Goal: Task Accomplishment & Management: Use online tool/utility

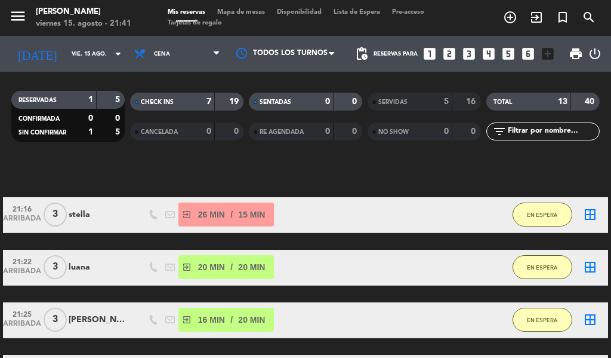
scroll to position [88, 0]
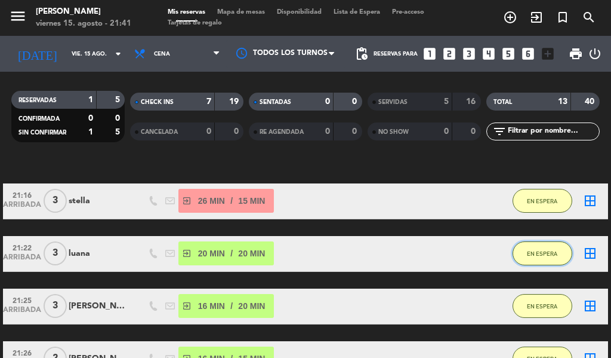
click at [550, 263] on button "EN ESPERA" at bounding box center [543, 253] width 60 height 24
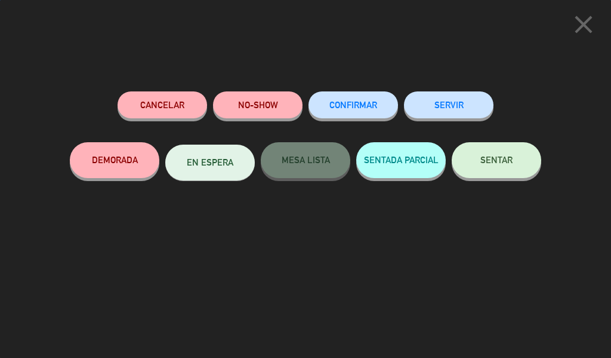
click at [454, 101] on button "SERVIR" at bounding box center [449, 104] width 90 height 27
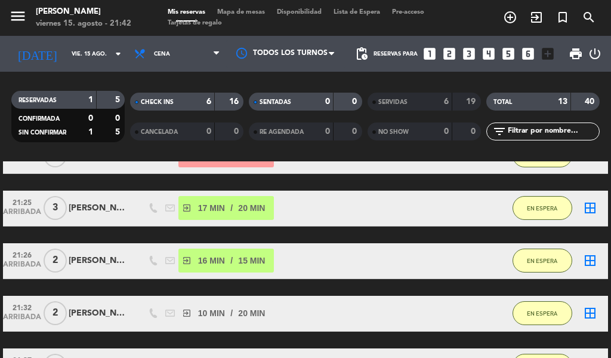
scroll to position [139, 0]
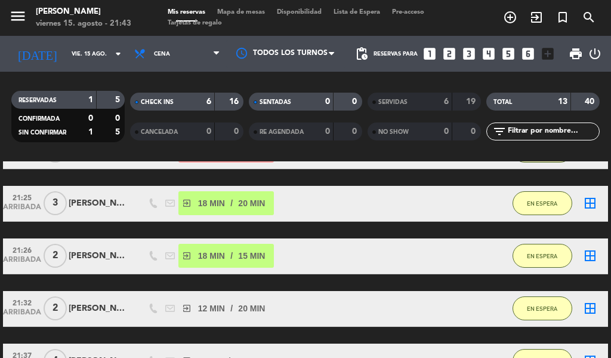
click at [518, 17] on icon "exit_to_app" at bounding box center [510, 17] width 14 height 14
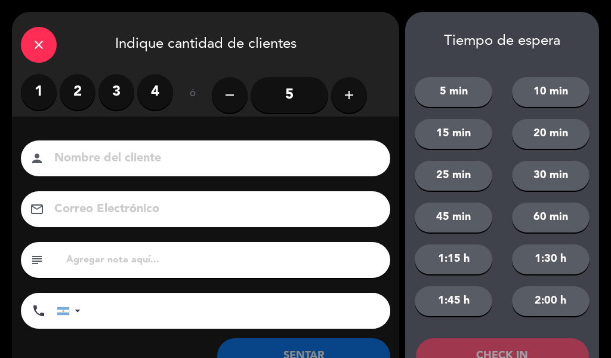
click at [190, 154] on input at bounding box center [214, 158] width 322 height 21
type input "[PERSON_NAME] divolta"
click at [73, 91] on label "2" at bounding box center [78, 92] width 36 height 36
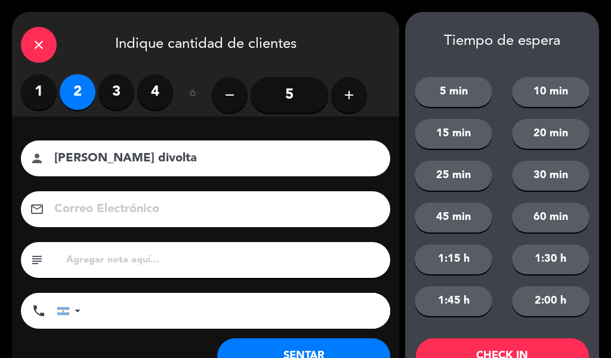
click at [537, 133] on button "20 min" at bounding box center [551, 134] width 78 height 30
click at [545, 339] on button "CHECK IN" at bounding box center [502, 356] width 173 height 36
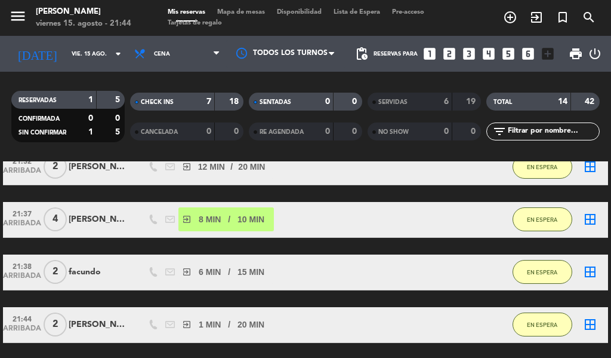
scroll to position [279, 0]
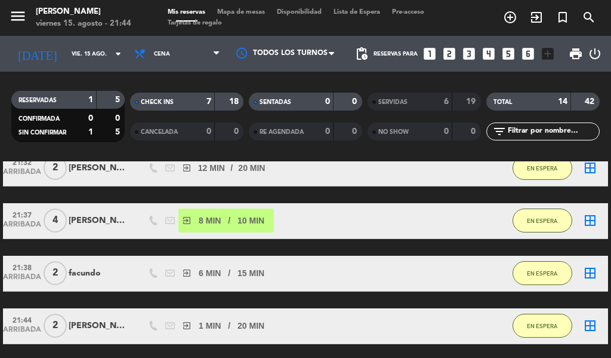
click at [114, 328] on div "[PERSON_NAME] divolta" at bounding box center [99, 326] width 60 height 14
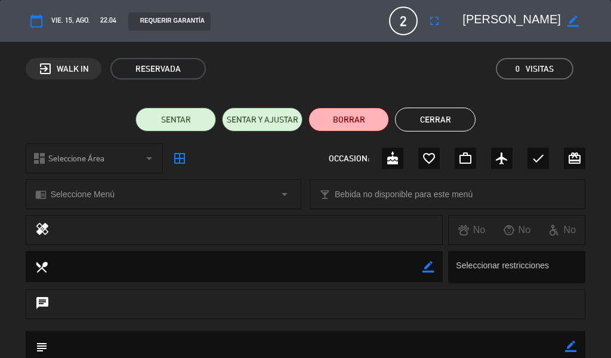
click at [45, 24] on button "calendar_today" at bounding box center [36, 20] width 21 height 21
